Goal: Obtain resource: Download file/media

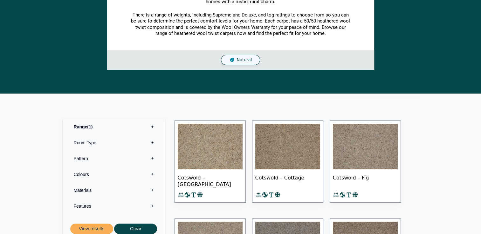
scroll to position [177, 0]
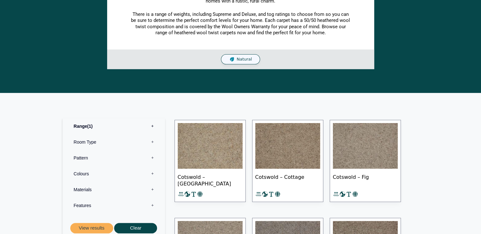
drag, startPoint x: 483, startPoint y: 75, endPoint x: 460, endPoint y: 44, distance: 38.1
click at [460, 44] on section "Inspired by one of the most quintessentially English areas in the country, our …" at bounding box center [240, 33] width 474 height 72
drag, startPoint x: 482, startPoint y: 67, endPoint x: 327, endPoint y: 91, distance: 156.6
click at [327, 91] on div "Inspired by one of the most quintessentially English areas in the country, our …" at bounding box center [240, 43] width 481 height 99
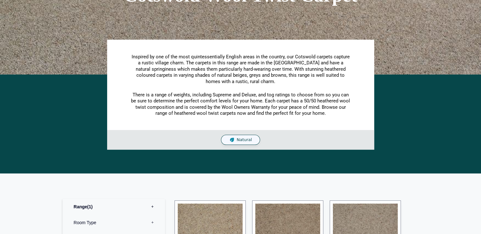
scroll to position [155, 0]
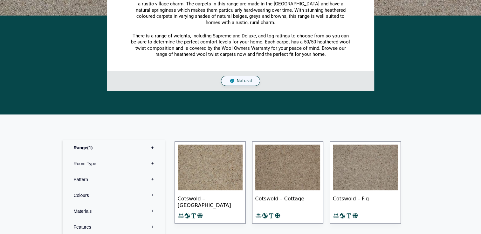
click at [213, 167] on img at bounding box center [210, 168] width 65 height 46
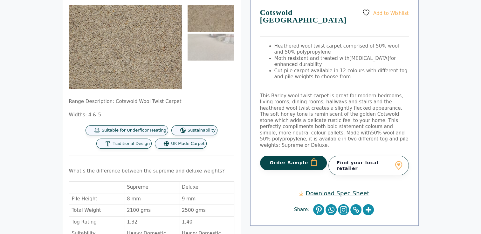
scroll to position [69, 0]
click at [334, 190] on link "Download Spec Sheet" at bounding box center [334, 193] width 70 height 7
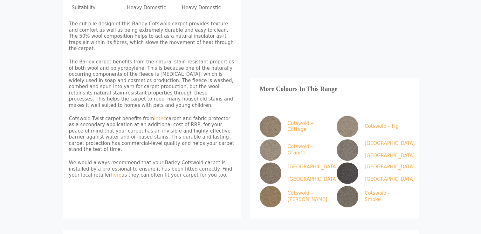
scroll to position [79, 0]
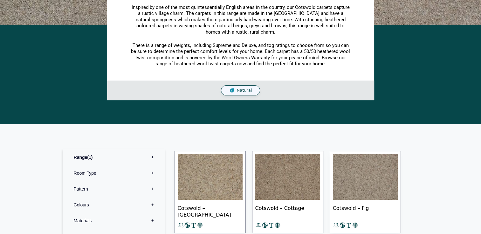
scroll to position [324, 0]
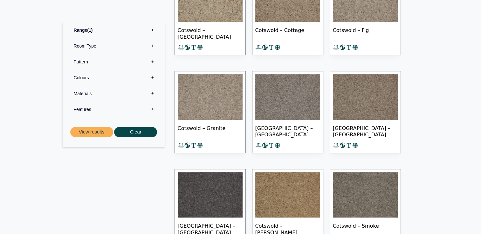
click at [199, 112] on img at bounding box center [210, 97] width 65 height 46
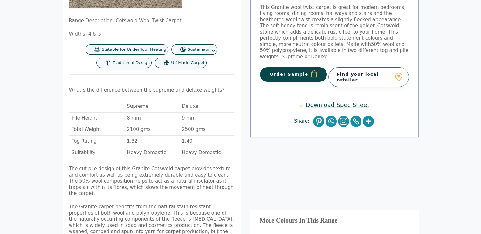
scroll to position [151, 0]
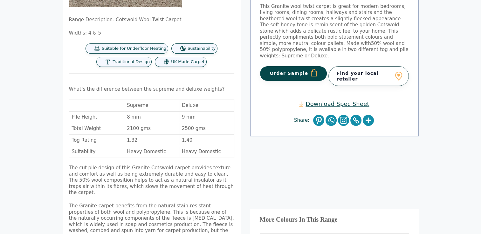
click at [344, 100] on link "Download Spec Sheet" at bounding box center [334, 103] width 70 height 7
